Goal: Task Accomplishment & Management: Manage account settings

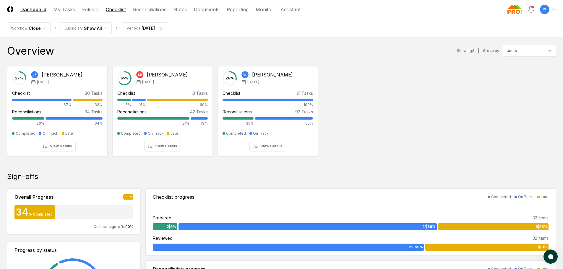
click at [121, 7] on link "Checklist" at bounding box center [116, 9] width 20 height 7
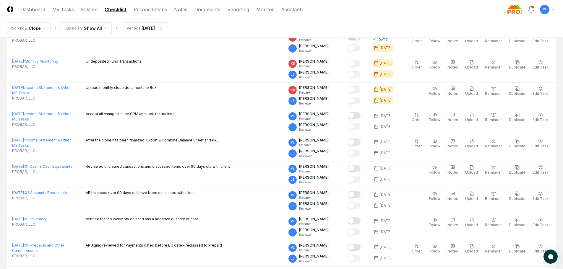
scroll to position [266, 0]
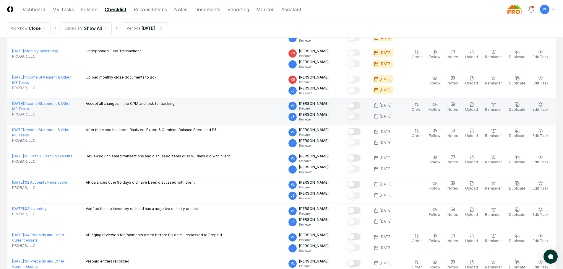
click at [359, 106] on button "Mark complete" at bounding box center [354, 105] width 13 height 7
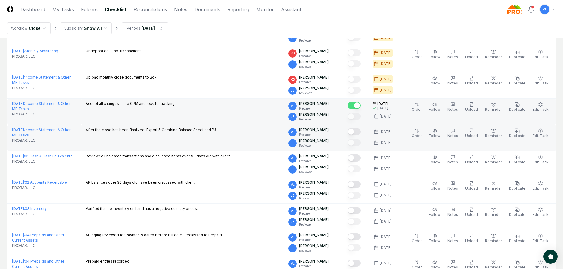
scroll to position [296, 0]
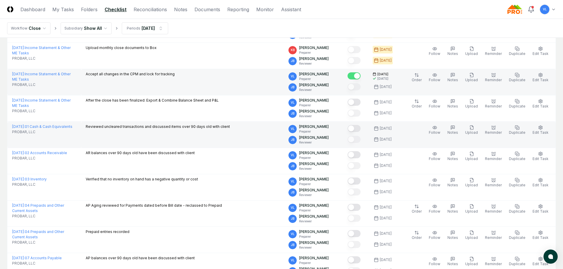
click at [361, 127] on button "Mark complete" at bounding box center [354, 128] width 13 height 7
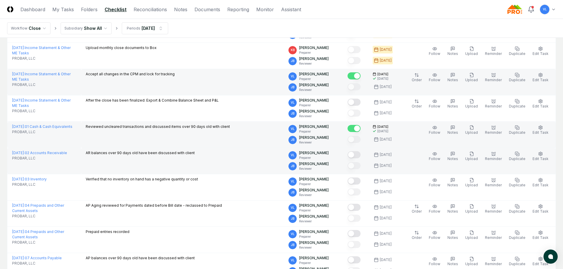
click at [357, 156] on button "Mark complete" at bounding box center [354, 154] width 13 height 7
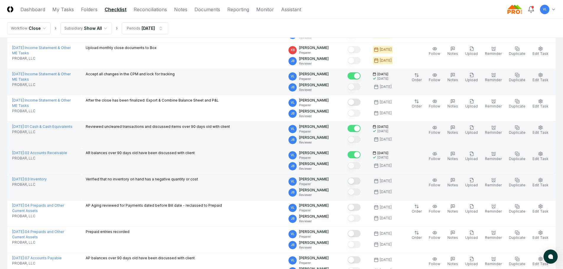
click at [359, 184] on button "Mark complete" at bounding box center [354, 181] width 13 height 7
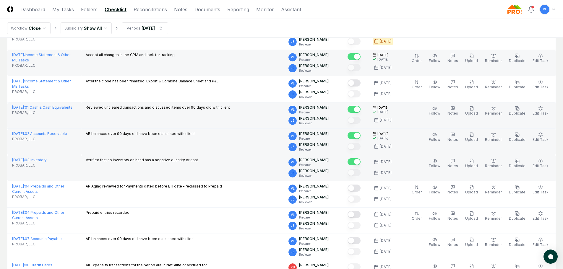
scroll to position [325, 0]
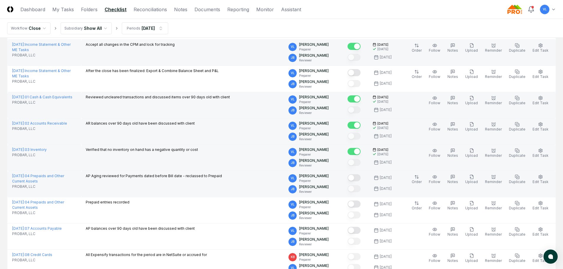
click at [360, 180] on button "Mark complete" at bounding box center [354, 177] width 13 height 7
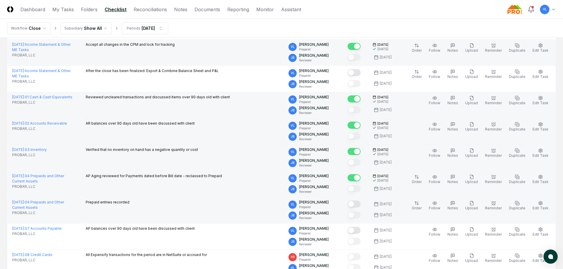
click at [359, 206] on button "Mark complete" at bounding box center [354, 204] width 13 height 7
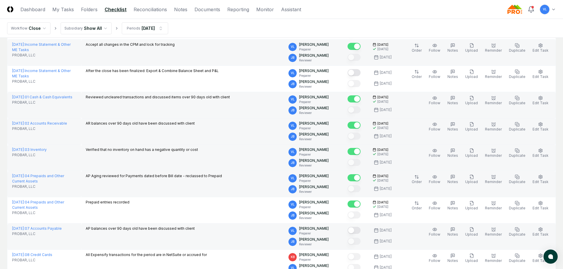
click at [361, 231] on button "Mark complete" at bounding box center [354, 230] width 13 height 7
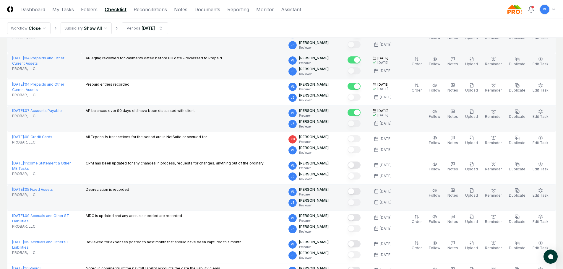
scroll to position [444, 0]
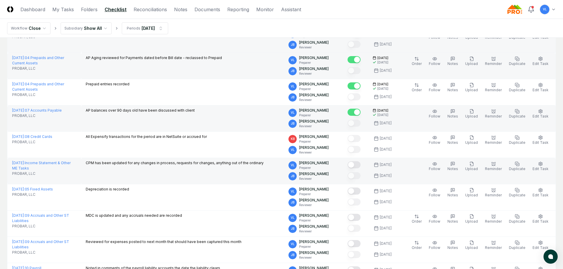
click at [357, 164] on button "Mark complete" at bounding box center [354, 164] width 13 height 7
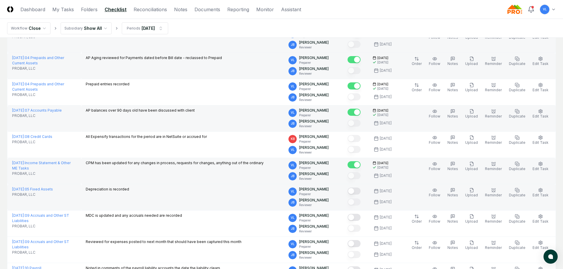
click at [358, 191] on button "Mark complete" at bounding box center [354, 191] width 13 height 7
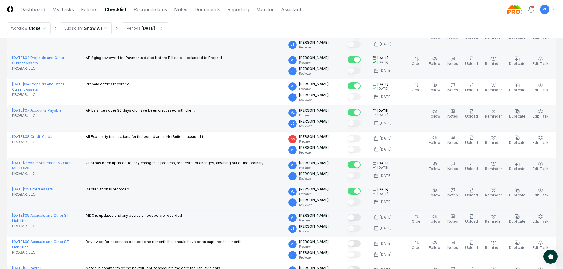
click at [358, 219] on button "Mark complete" at bounding box center [354, 217] width 13 height 7
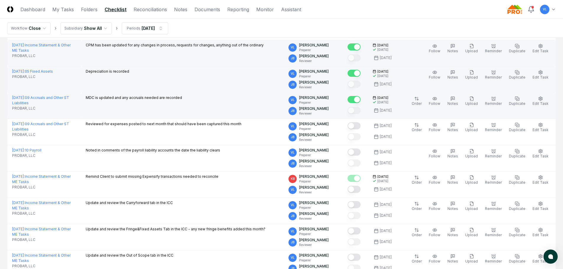
scroll to position [562, 0]
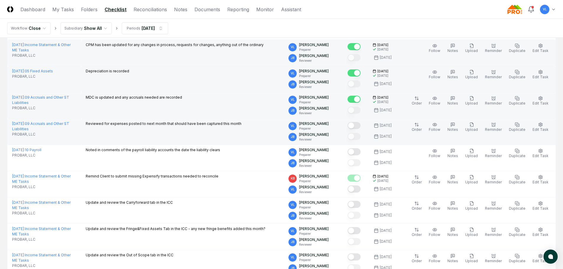
click at [361, 125] on button "Mark complete" at bounding box center [354, 125] width 13 height 7
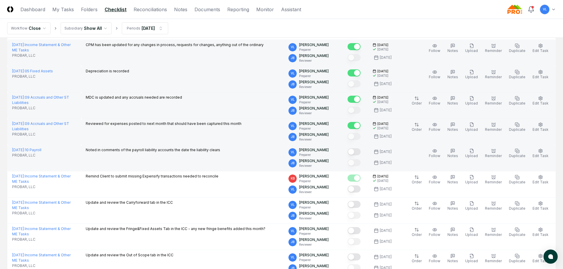
click at [360, 152] on button "Mark complete" at bounding box center [354, 151] width 13 height 7
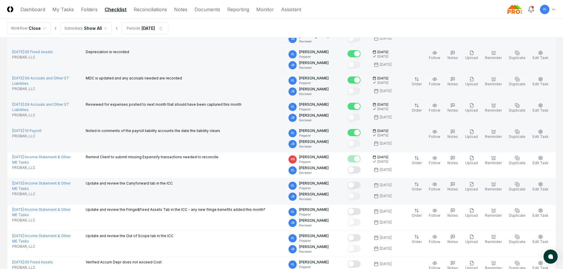
scroll to position [591, 0]
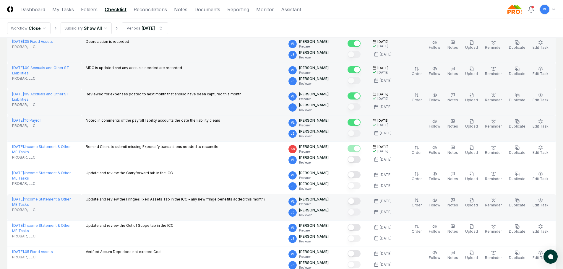
click at [361, 202] on button "Mark complete" at bounding box center [354, 201] width 13 height 7
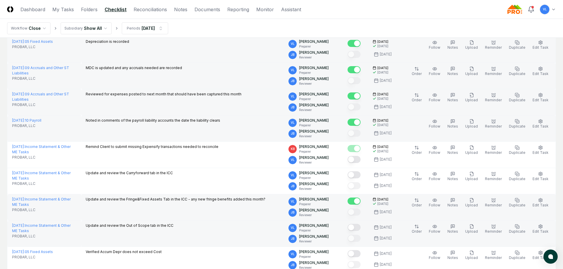
click at [360, 227] on button "Mark complete" at bounding box center [354, 227] width 13 height 7
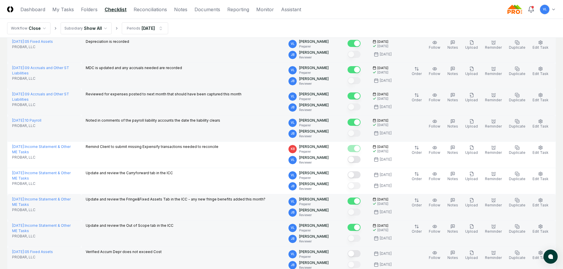
click at [358, 253] on button "Mark complete" at bounding box center [354, 253] width 13 height 7
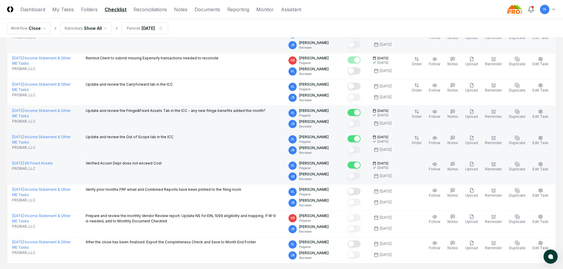
scroll to position [710, 0]
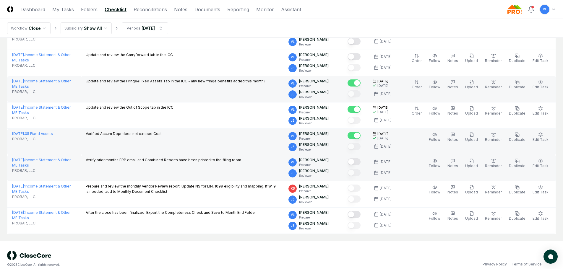
click at [356, 162] on button "Mark complete" at bounding box center [354, 162] width 13 height 7
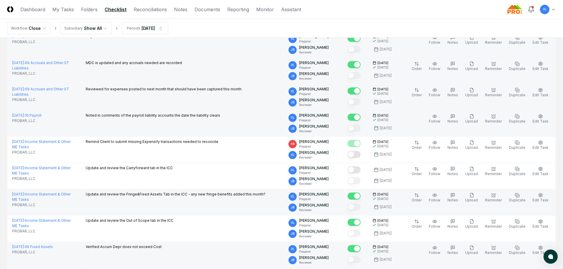
scroll to position [591, 0]
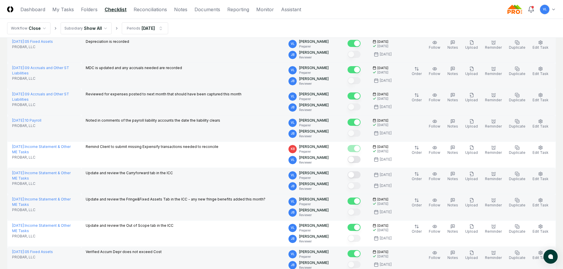
click at [359, 174] on button "Mark complete" at bounding box center [354, 175] width 13 height 7
click at [150, 11] on link "Reconciliations" at bounding box center [150, 9] width 33 height 7
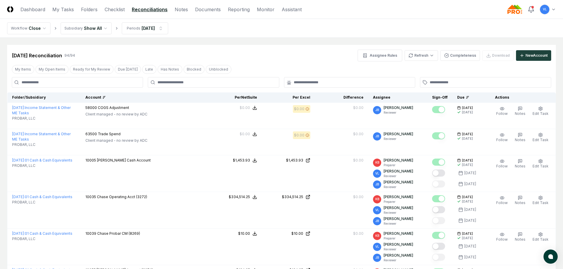
click at [106, 96] on icon at bounding box center [104, 98] width 4 height 4
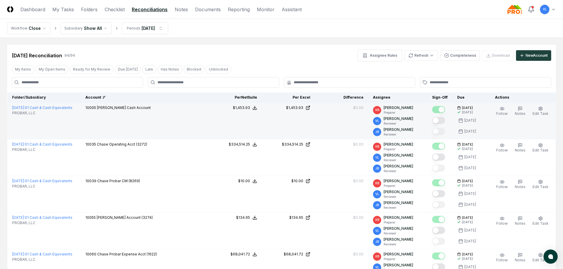
click at [439, 120] on button "Mark complete" at bounding box center [438, 120] width 13 height 7
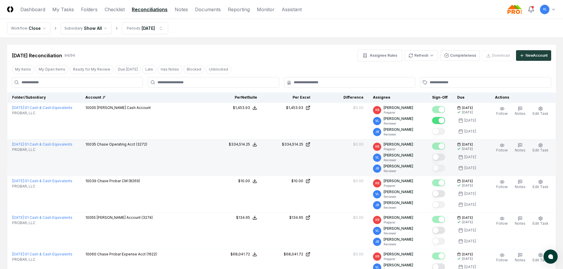
click at [445, 159] on button "Mark complete" at bounding box center [438, 157] width 13 height 7
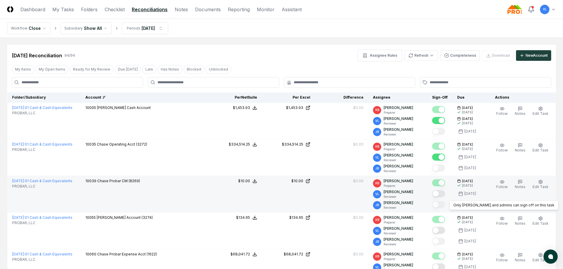
click at [443, 195] on button "Mark complete" at bounding box center [438, 193] width 13 height 7
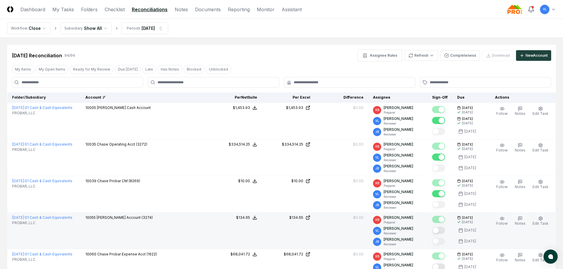
click at [445, 230] on button "Mark complete" at bounding box center [438, 230] width 13 height 7
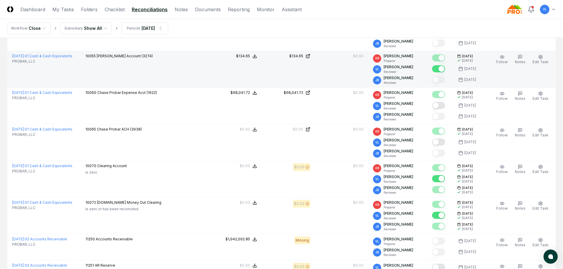
scroll to position [177, 0]
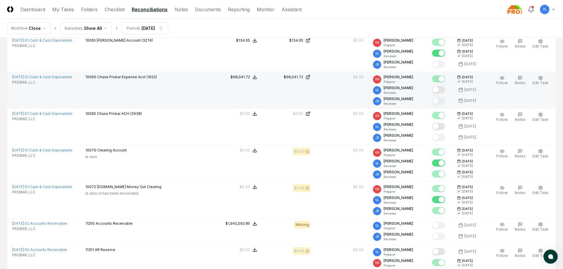
click at [444, 92] on button "Mark complete" at bounding box center [438, 89] width 13 height 7
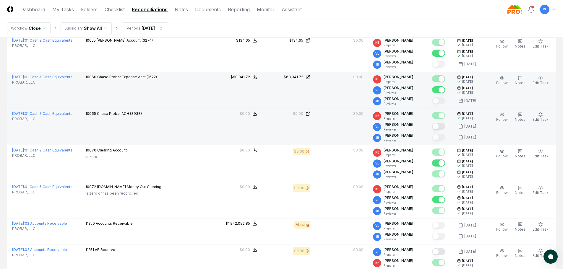
click at [442, 127] on button "Mark complete" at bounding box center [438, 126] width 13 height 7
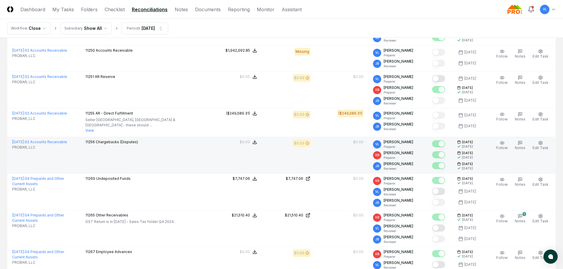
scroll to position [355, 0]
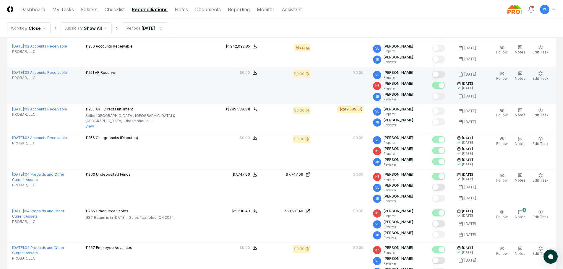
click at [444, 74] on button "Mark complete" at bounding box center [438, 74] width 13 height 7
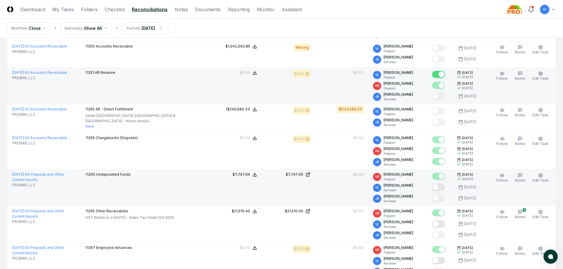
click at [443, 185] on button "Mark complete" at bounding box center [438, 187] width 13 height 7
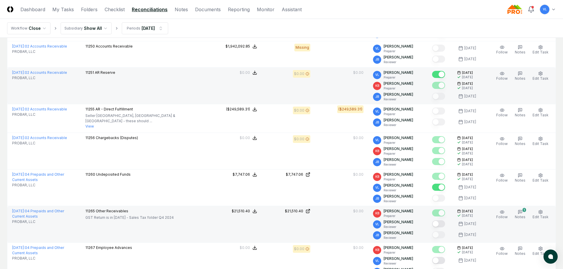
click at [439, 221] on button "Mark complete" at bounding box center [438, 224] width 13 height 7
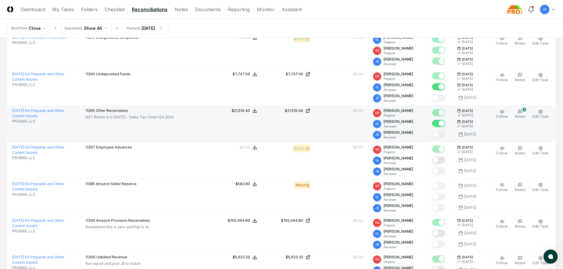
scroll to position [503, 0]
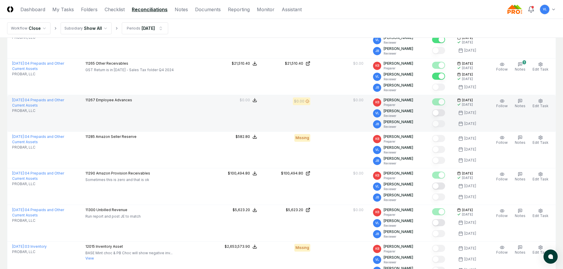
click at [438, 111] on button "Mark complete" at bounding box center [438, 112] width 13 height 7
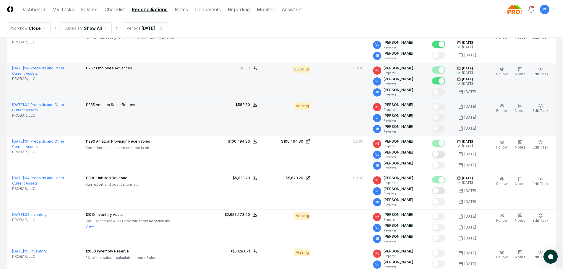
scroll to position [562, 0]
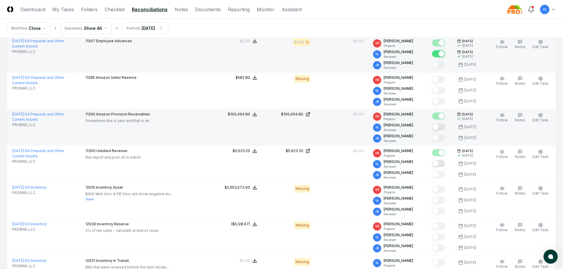
click at [442, 127] on button "Mark complete" at bounding box center [438, 127] width 13 height 7
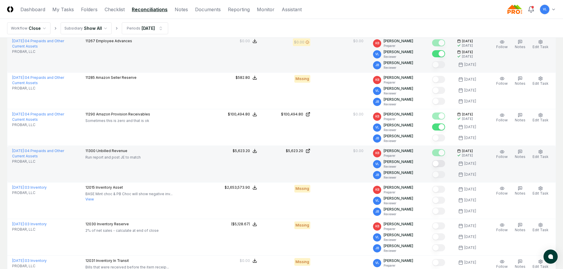
click at [442, 162] on button "Mark complete" at bounding box center [438, 163] width 13 height 7
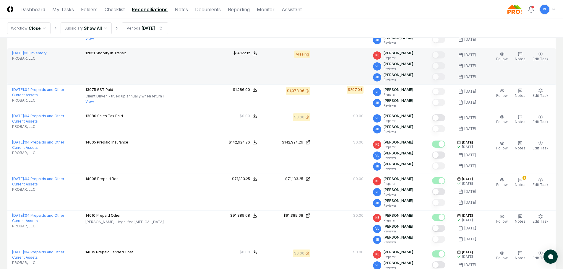
scroll to position [799, 0]
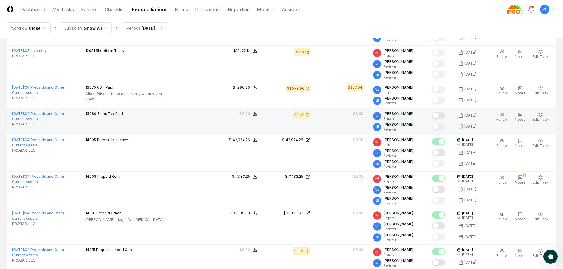
click at [443, 112] on button "Mark complete" at bounding box center [438, 115] width 13 height 7
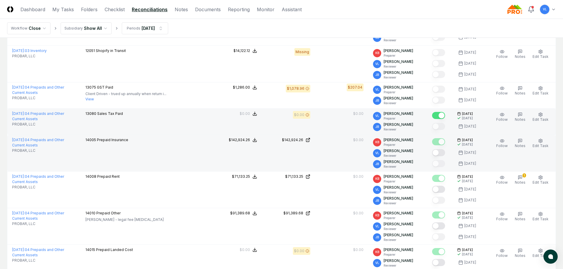
click at [445, 150] on button "Mark complete" at bounding box center [438, 152] width 13 height 7
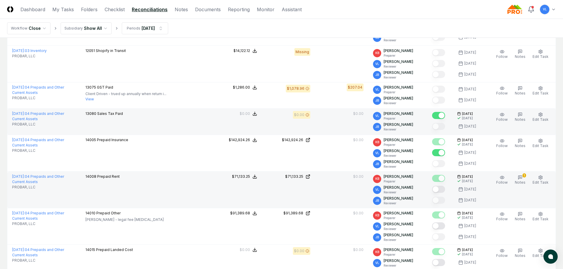
click at [444, 186] on button "Mark complete" at bounding box center [438, 189] width 13 height 7
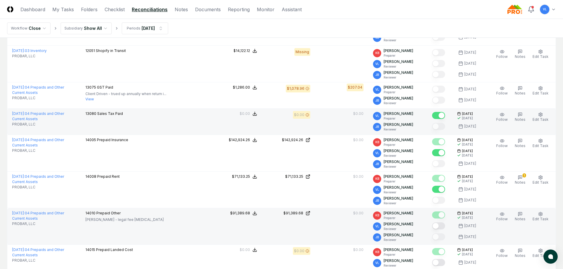
click at [442, 224] on button "Mark complete" at bounding box center [438, 226] width 13 height 7
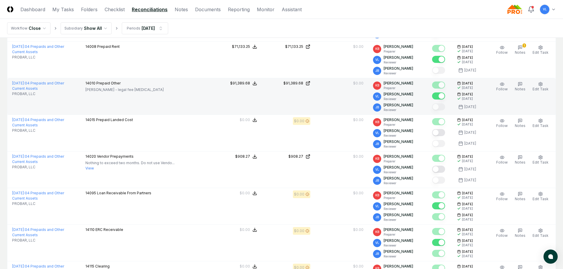
scroll to position [946, 0]
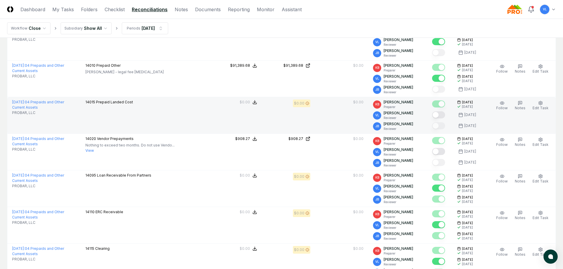
click at [445, 114] on button "Mark complete" at bounding box center [438, 114] width 13 height 7
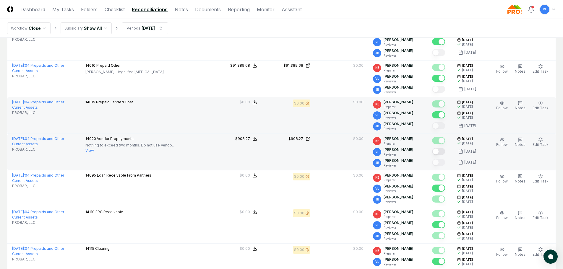
click at [444, 150] on button "Mark complete" at bounding box center [438, 151] width 13 height 7
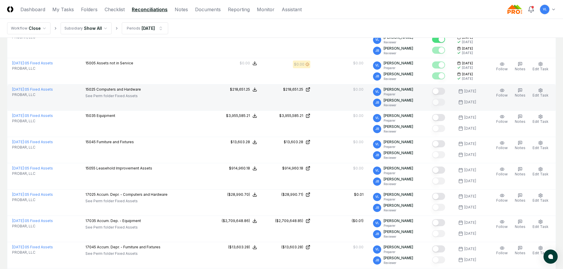
scroll to position [1183, 0]
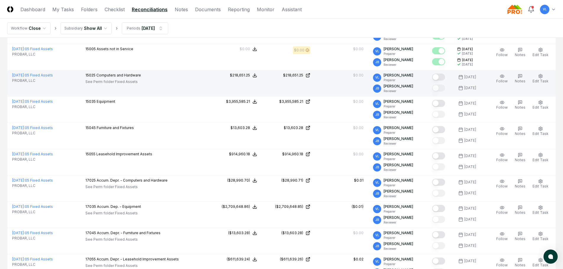
click at [441, 74] on button "Mark complete" at bounding box center [438, 77] width 13 height 7
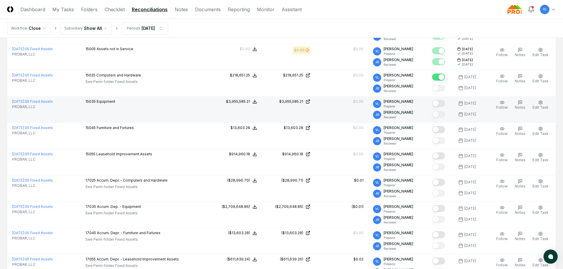
click at [446, 99] on div at bounding box center [440, 104] width 16 height 10
click at [445, 103] on button "Mark complete" at bounding box center [438, 103] width 13 height 7
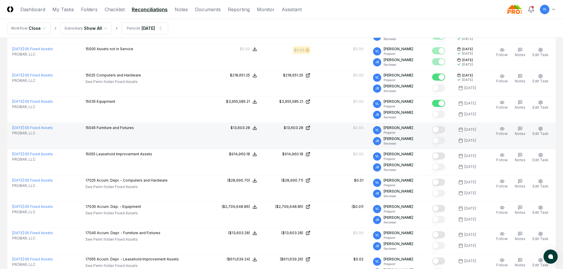
click at [444, 130] on button "Mark complete" at bounding box center [438, 129] width 13 height 7
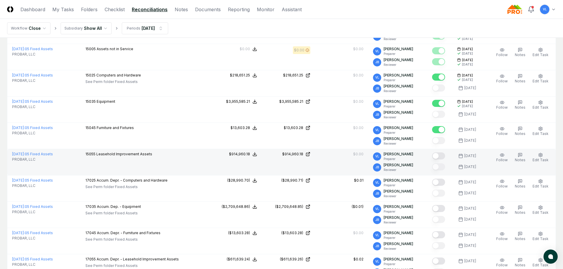
click at [443, 157] on div at bounding box center [438, 157] width 13 height 8
click at [443, 154] on button "Mark complete" at bounding box center [438, 156] width 13 height 7
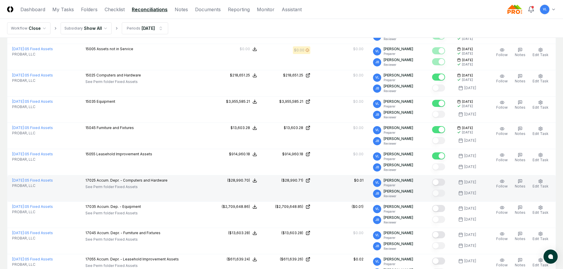
click at [441, 180] on button "Mark complete" at bounding box center [438, 182] width 13 height 7
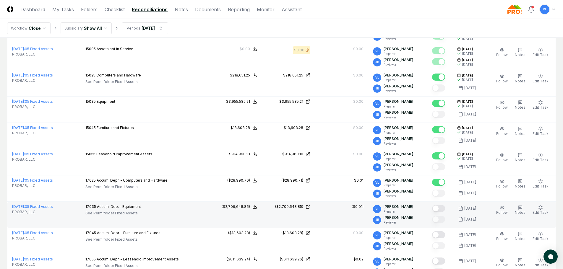
click at [440, 205] on button "Mark complete" at bounding box center [438, 208] width 13 height 7
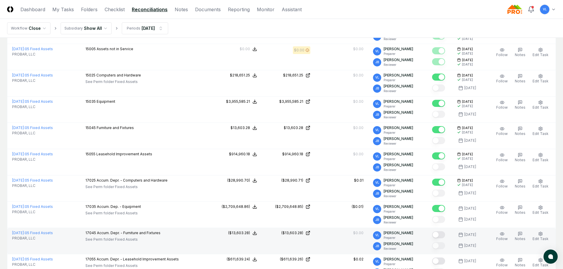
click at [445, 232] on button "Mark complete" at bounding box center [438, 235] width 13 height 7
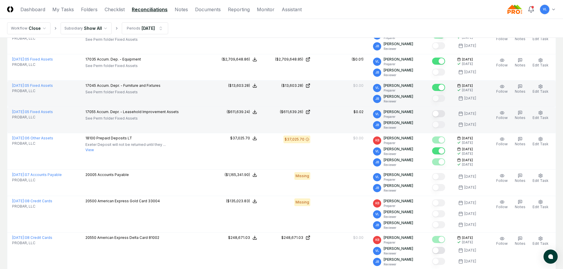
scroll to position [1331, 0]
click at [440, 113] on button "Mark complete" at bounding box center [438, 113] width 13 height 7
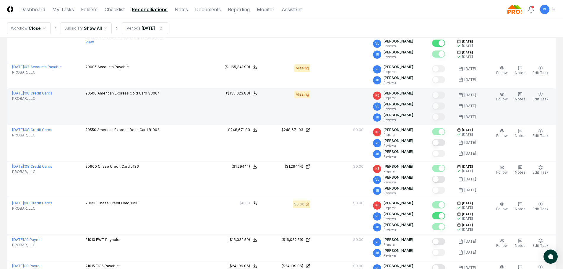
scroll to position [1449, 0]
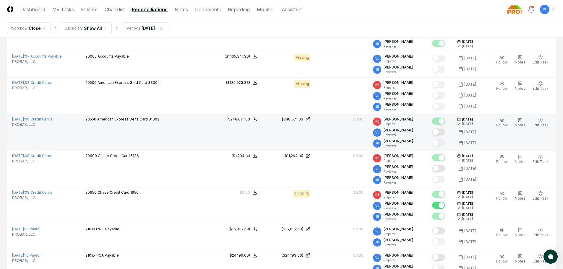
click at [443, 131] on button "Mark complete" at bounding box center [438, 132] width 13 height 7
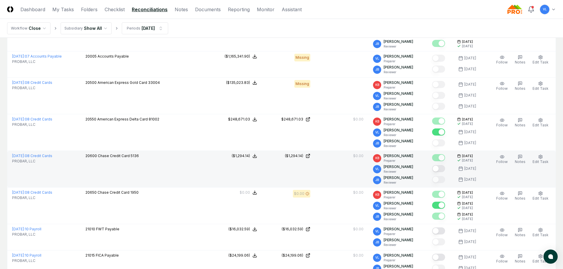
click at [444, 166] on button "Mark complete" at bounding box center [438, 168] width 13 height 7
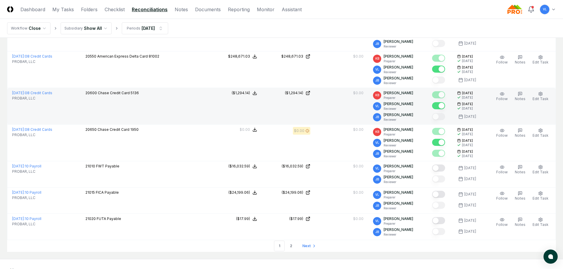
scroll to position [1535, 0]
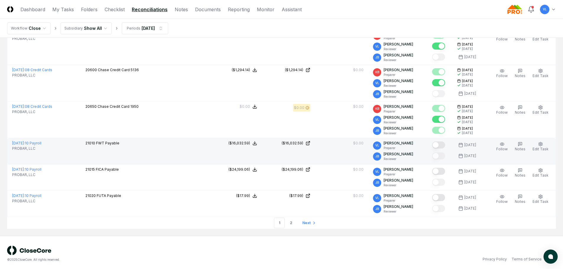
click at [442, 142] on button "Mark complete" at bounding box center [438, 145] width 13 height 7
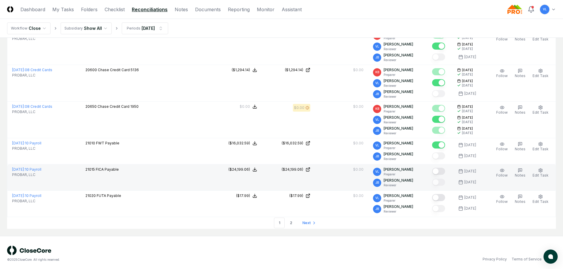
click at [441, 169] on button "Mark complete" at bounding box center [438, 171] width 13 height 7
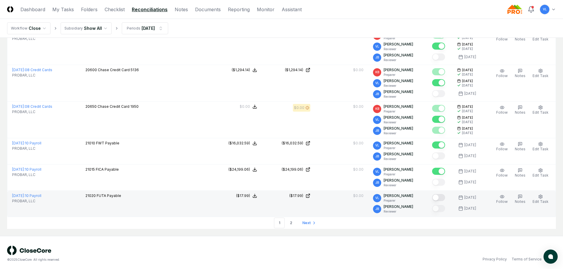
click at [442, 195] on button "Mark complete" at bounding box center [438, 197] width 13 height 7
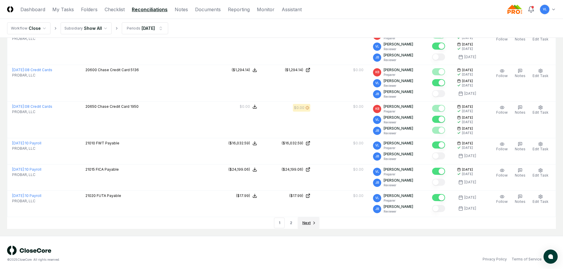
click at [306, 221] on span "Next" at bounding box center [307, 223] width 8 height 5
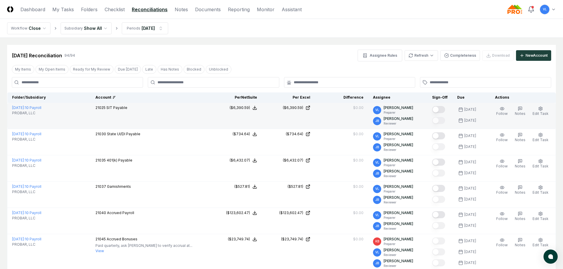
click at [442, 110] on button "Mark complete" at bounding box center [438, 109] width 13 height 7
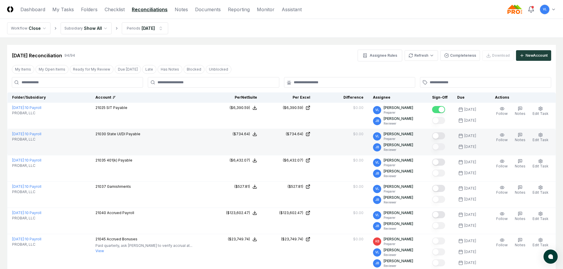
click at [442, 135] on button "Mark complete" at bounding box center [438, 135] width 13 height 7
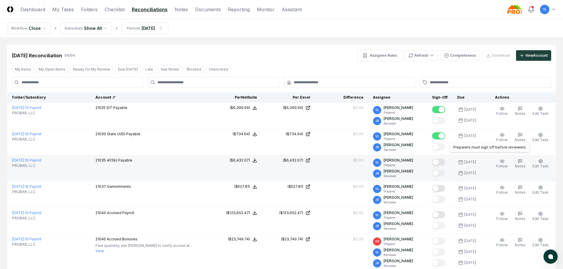
click at [442, 159] on button "Mark complete" at bounding box center [438, 162] width 13 height 7
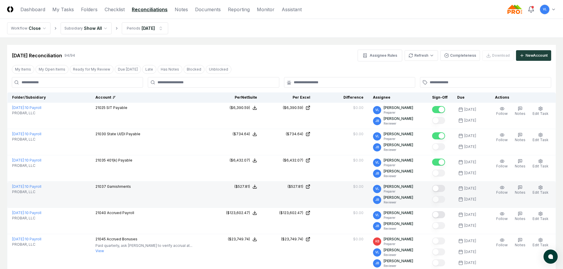
click at [442, 185] on button "Mark complete" at bounding box center [438, 188] width 13 height 7
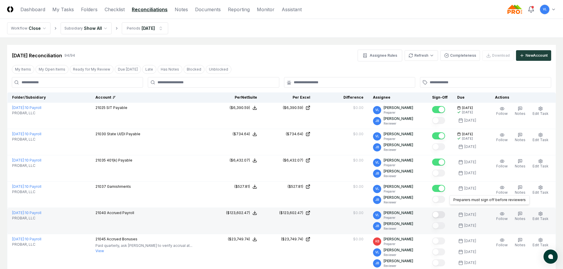
click at [441, 214] on button "Mark complete" at bounding box center [438, 214] width 13 height 7
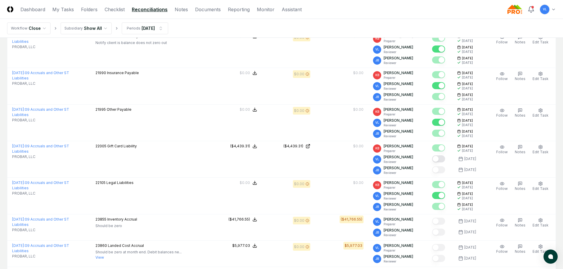
scroll to position [355, 0]
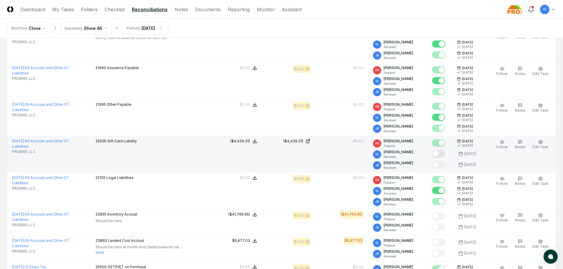
click at [439, 151] on button "Mark complete" at bounding box center [438, 154] width 13 height 7
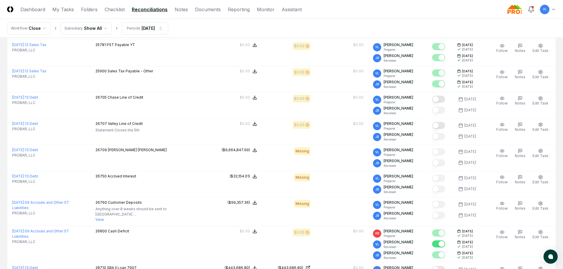
scroll to position [976, 0]
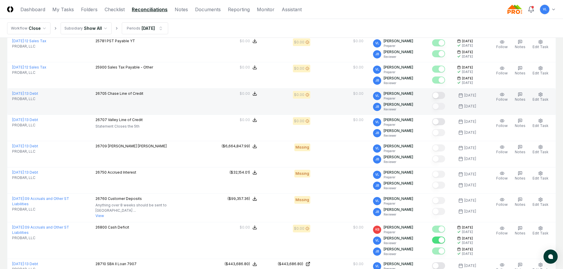
click at [442, 95] on button "Mark complete" at bounding box center [438, 95] width 13 height 7
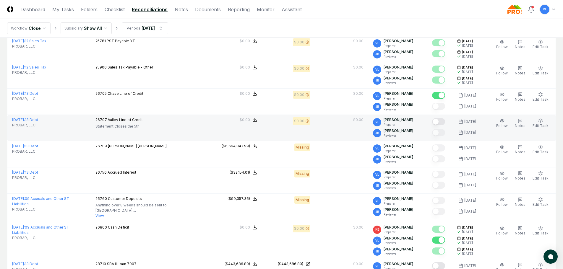
click at [443, 118] on button "Mark complete" at bounding box center [438, 121] width 13 height 7
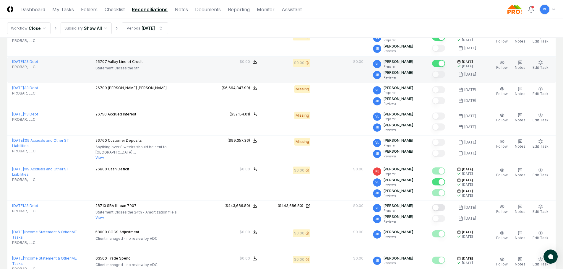
scroll to position [1065, 0]
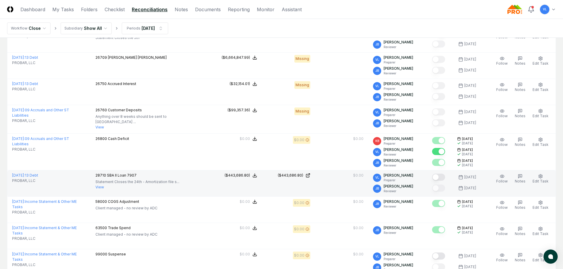
drag, startPoint x: 442, startPoint y: 174, endPoint x: 413, endPoint y: 188, distance: 32.3
click at [442, 174] on button "Mark complete" at bounding box center [438, 177] width 13 height 7
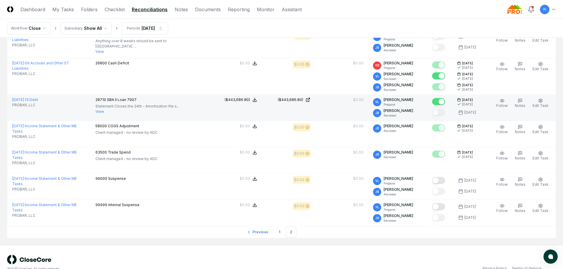
scroll to position [1150, 0]
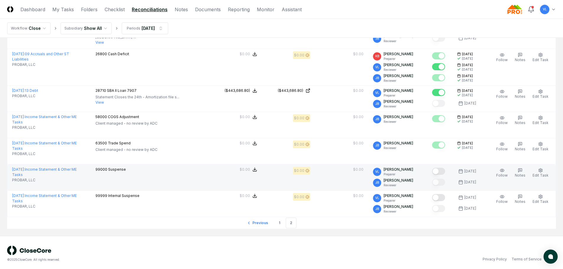
click at [439, 170] on button "Mark complete" at bounding box center [438, 171] width 13 height 7
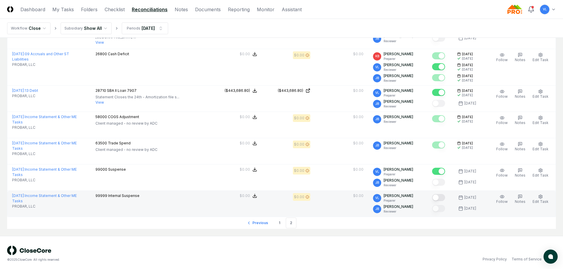
click at [443, 196] on button "Mark complete" at bounding box center [438, 197] width 13 height 7
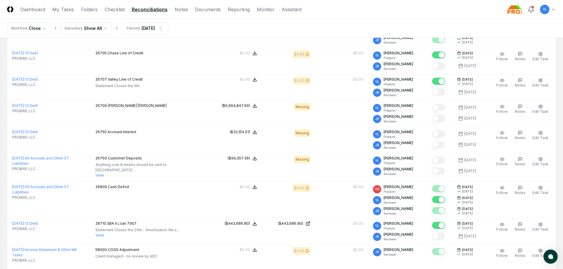
scroll to position [972, 0]
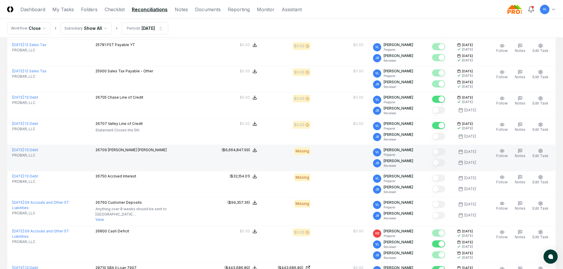
drag, startPoint x: 49, startPoint y: 151, endPoint x: 55, endPoint y: 151, distance: 5.9
click at [38, 151] on link "[DATE] : 13 Debt" at bounding box center [25, 150] width 26 height 4
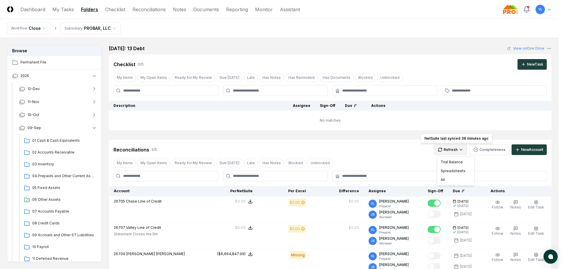
click at [453, 150] on html "CloseCore Dashboard My Tasks Folders Checklist Reconciliations Notes Documents …" at bounding box center [281, 221] width 563 height 442
click at [453, 180] on div "All" at bounding box center [456, 180] width 35 height 9
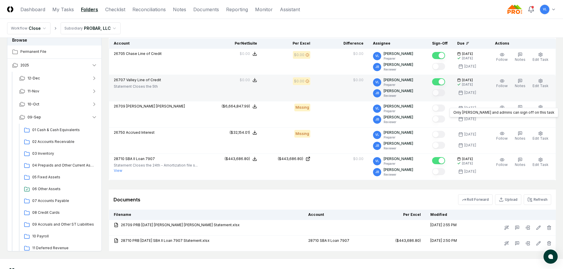
scroll to position [89, 0]
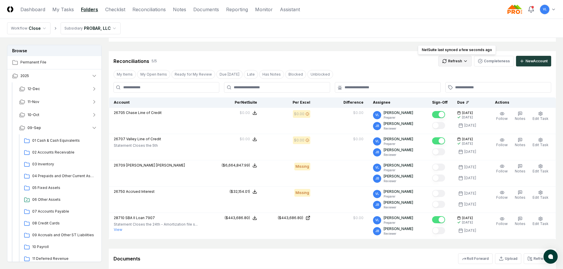
click at [455, 61] on html "CloseCore Dashboard My Tasks Folders Checklist Reconciliations Notes Documents …" at bounding box center [281, 132] width 563 height 442
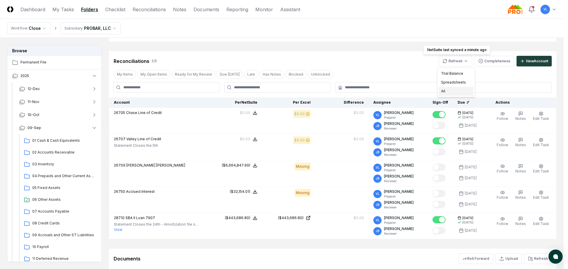
click at [452, 90] on div "All" at bounding box center [456, 91] width 35 height 9
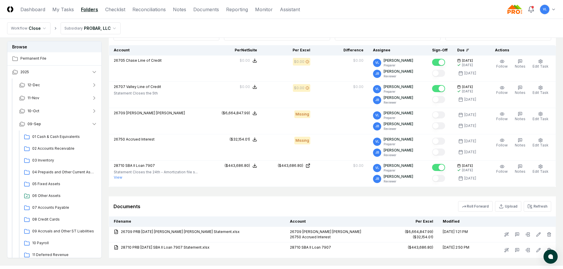
scroll to position [173, 0]
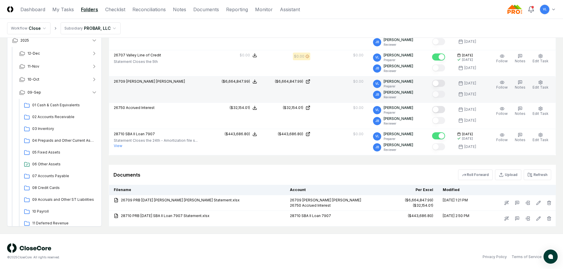
click at [444, 83] on button "Mark complete" at bounding box center [438, 83] width 13 height 7
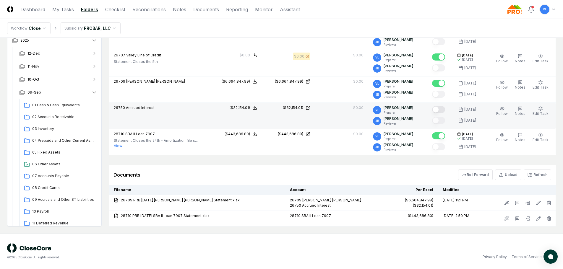
click at [443, 109] on button "Mark complete" at bounding box center [438, 109] width 13 height 7
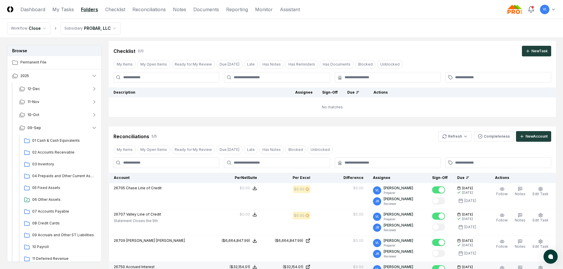
scroll to position [0, 0]
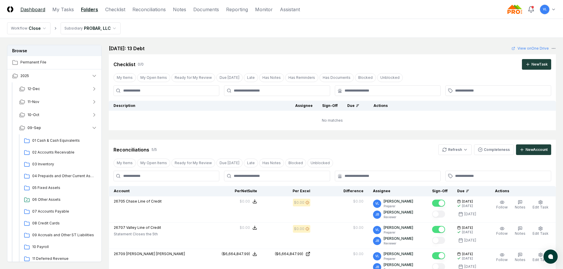
click at [38, 10] on link "Dashboard" at bounding box center [32, 9] width 25 height 7
